Goal: Task Accomplishment & Management: Manage account settings

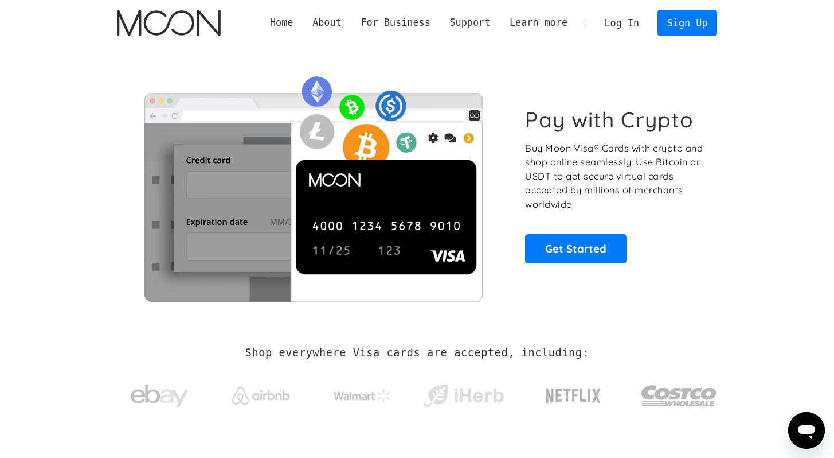
click at [613, 17] on link "Log In" at bounding box center [622, 22] width 54 height 25
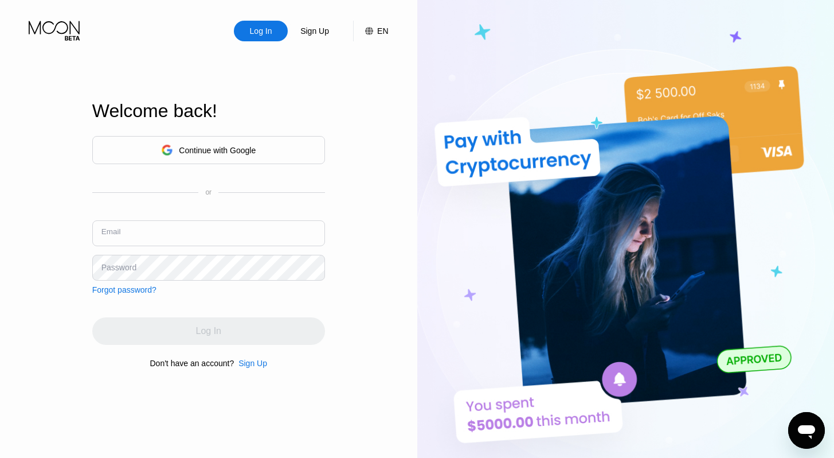
click at [203, 233] on input "text" at bounding box center [208, 233] width 233 height 26
type input "[EMAIL_ADDRESS][DOMAIN_NAME]"
click at [228, 313] on div "Continue with Google or Email [EMAIL_ADDRESS][DOMAIN_NAME] Password Forgot pass…" at bounding box center [208, 251] width 233 height 233
click at [225, 331] on div "Log In" at bounding box center [208, 331] width 233 height 28
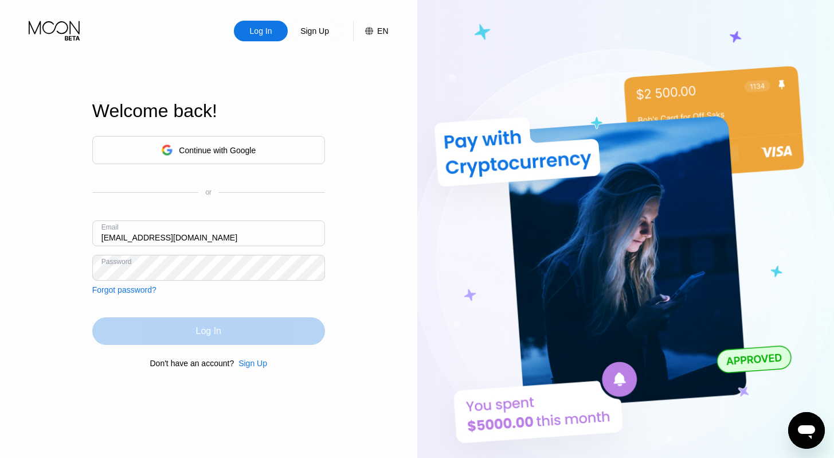
click at [222, 333] on div "Log In" at bounding box center [208, 331] width 233 height 28
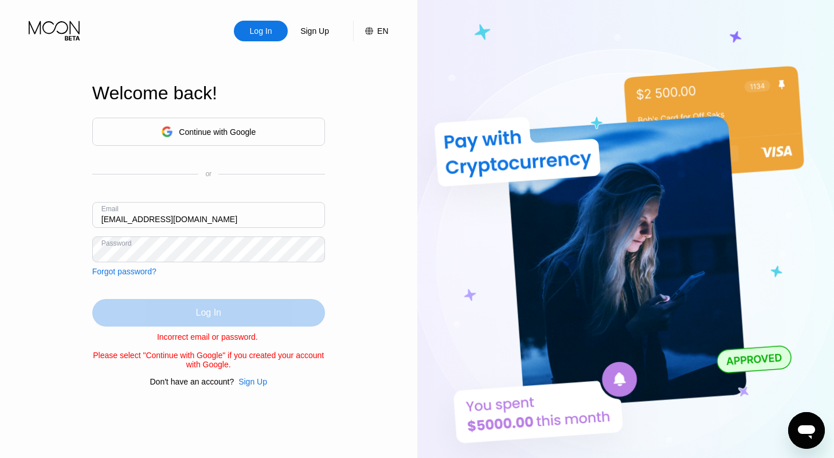
click at [229, 313] on div "Log In" at bounding box center [208, 313] width 233 height 28
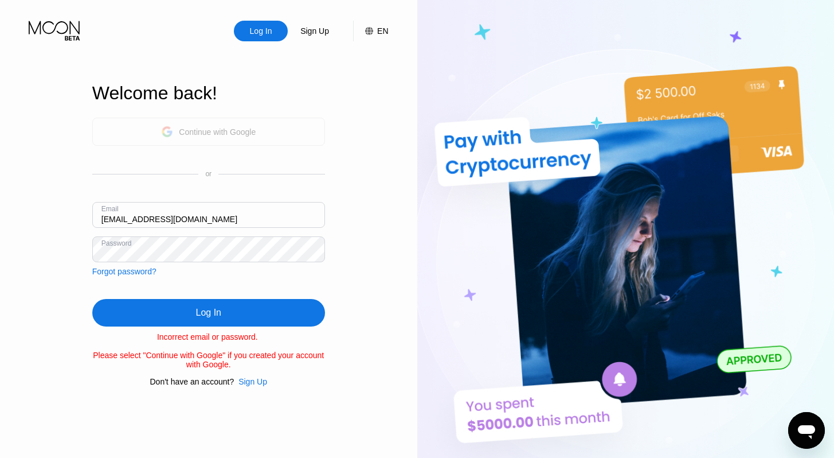
click at [257, 127] on div "Continue with Google" at bounding box center [208, 132] width 233 height 28
